Goal: Ask a question: Seek information or help from site administrators or community

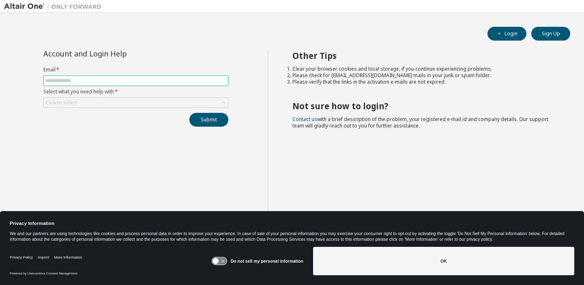
click at [162, 83] on input "text" at bounding box center [135, 80] width 181 height 6
type input "**********"
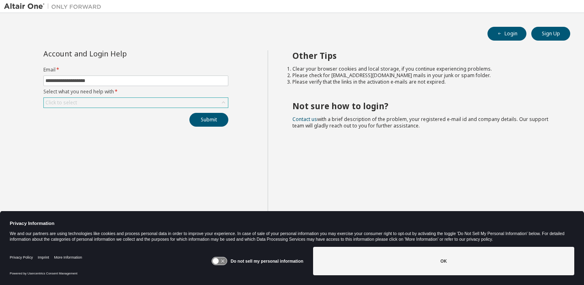
click at [166, 102] on div "Click to select" at bounding box center [136, 103] width 184 height 10
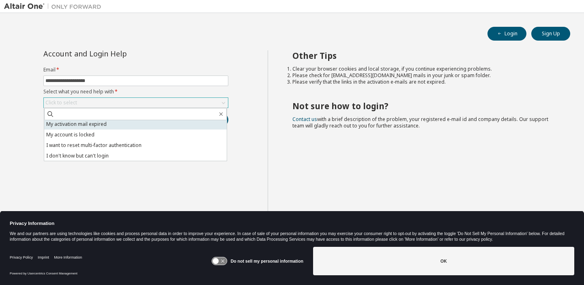
scroll to position [23, 0]
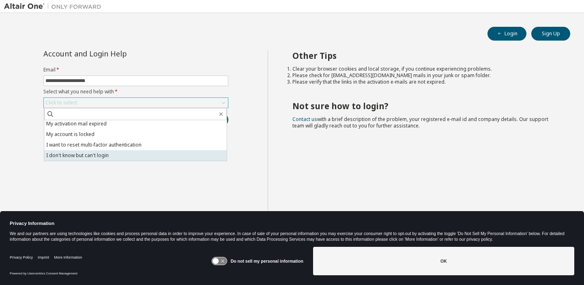
click at [155, 155] on li "I don't know but can't login" at bounding box center [135, 155] width 182 height 11
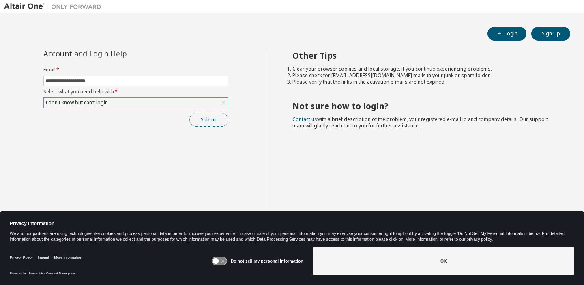
click at [208, 118] on button "Submit" at bounding box center [208, 120] width 39 height 14
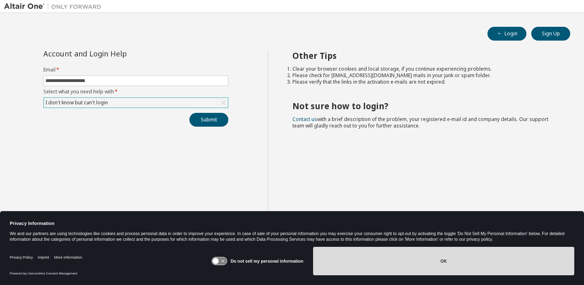
click at [378, 261] on button "OK" at bounding box center [443, 261] width 261 height 28
